Goal: Entertainment & Leisure: Consume media (video, audio)

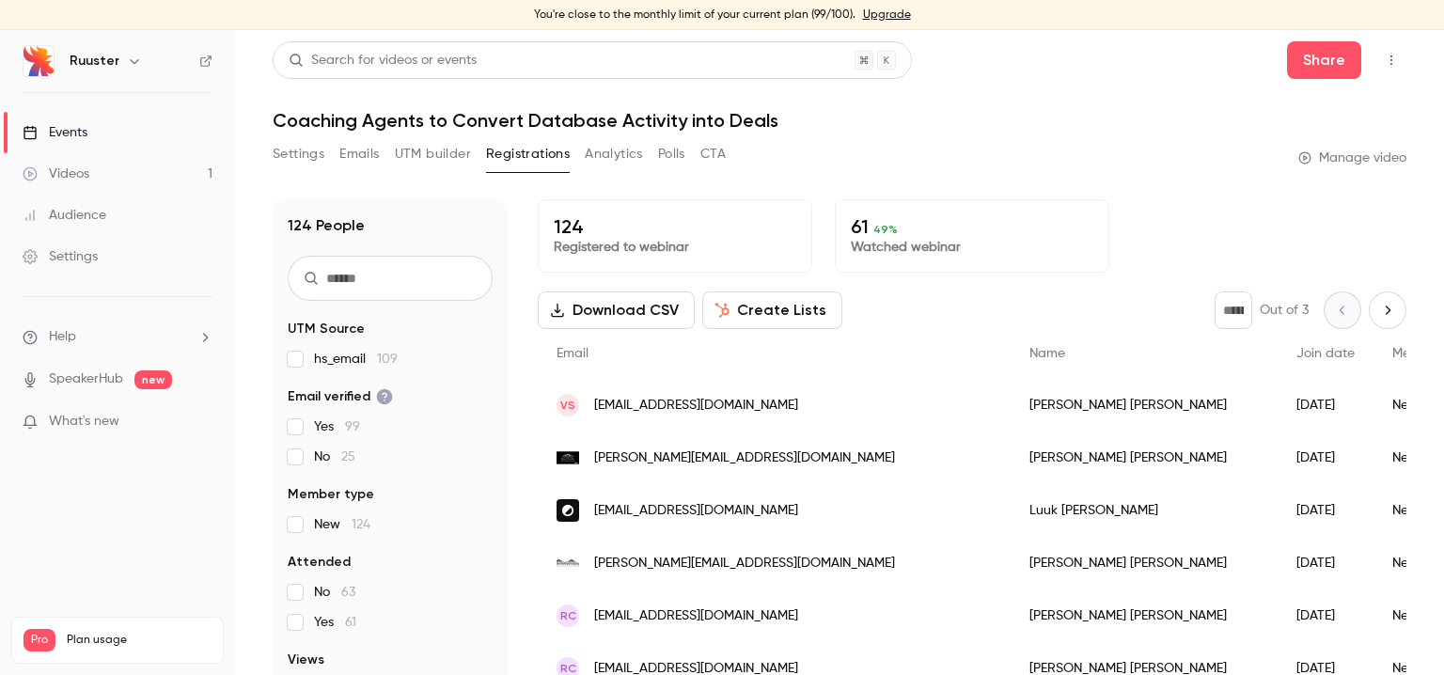
click at [101, 134] on link "Events" at bounding box center [117, 132] width 235 height 41
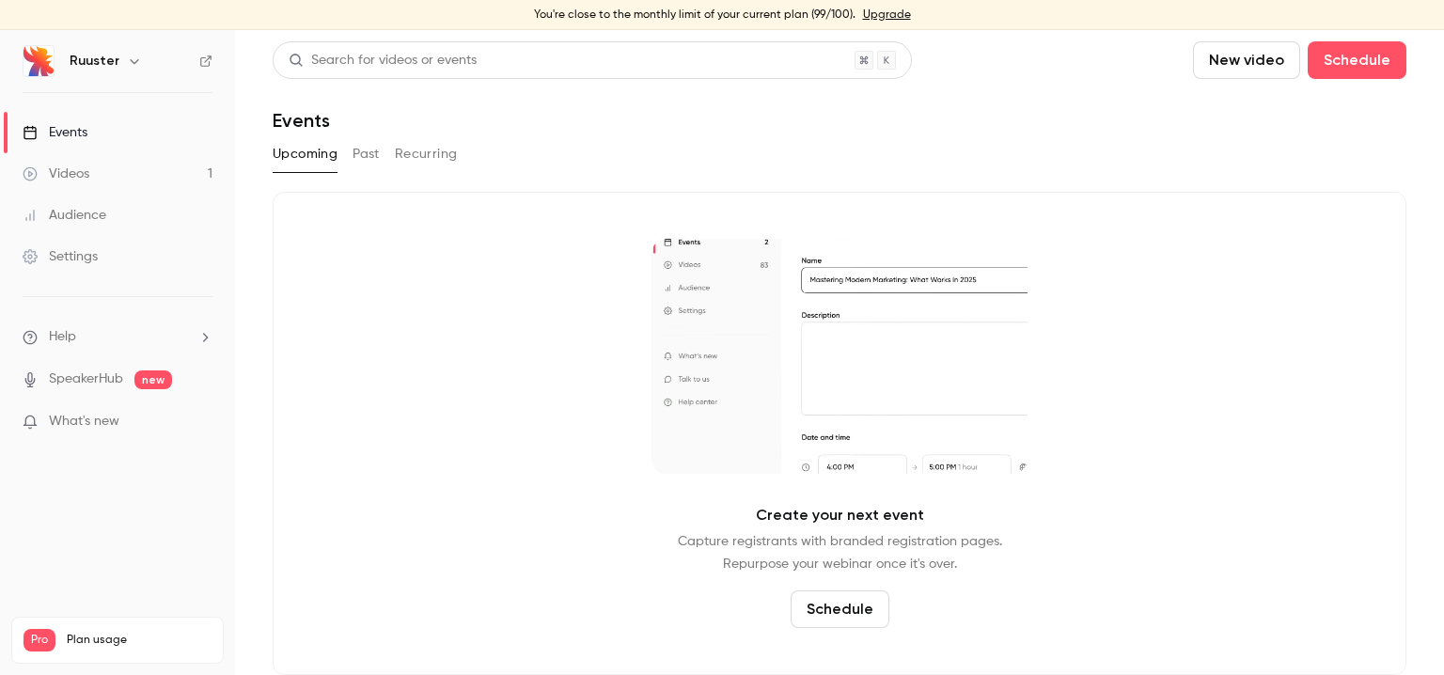
click at [108, 177] on link "Videos 1" at bounding box center [117, 173] width 235 height 41
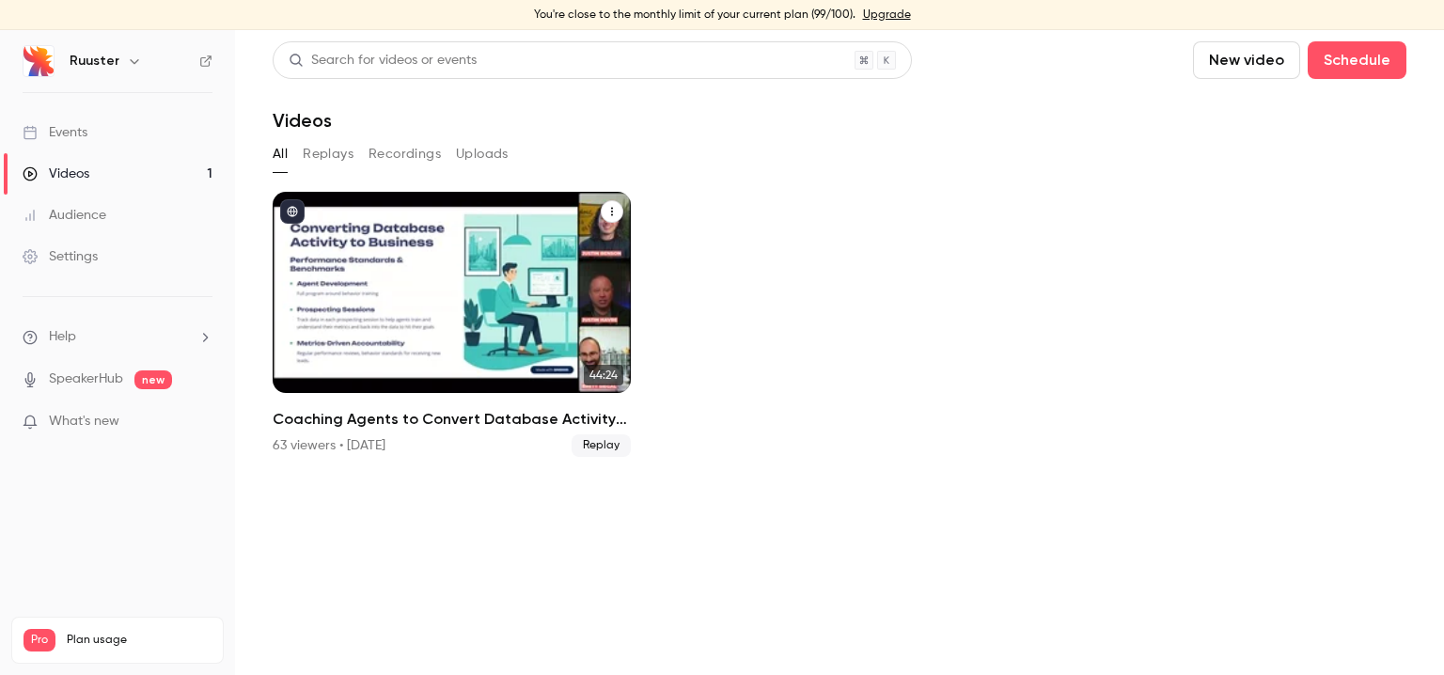
click at [401, 419] on h2 "Coaching Agents to Convert Database Activity into Deals" at bounding box center [452, 419] width 358 height 23
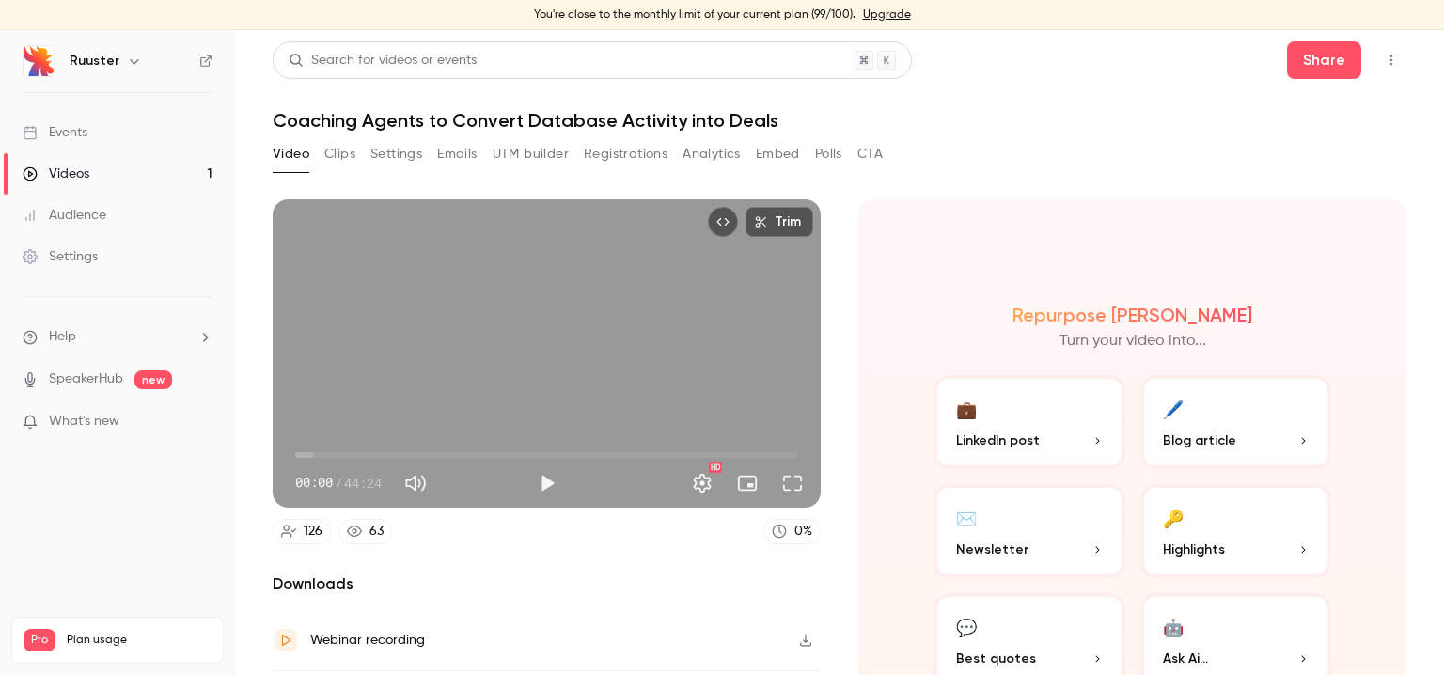
click at [1153, 13] on div "You're close to the monthly limit of your current plan (99/100). Upgrade" at bounding box center [722, 15] width 1444 height 30
